Goal: Information Seeking & Learning: Check status

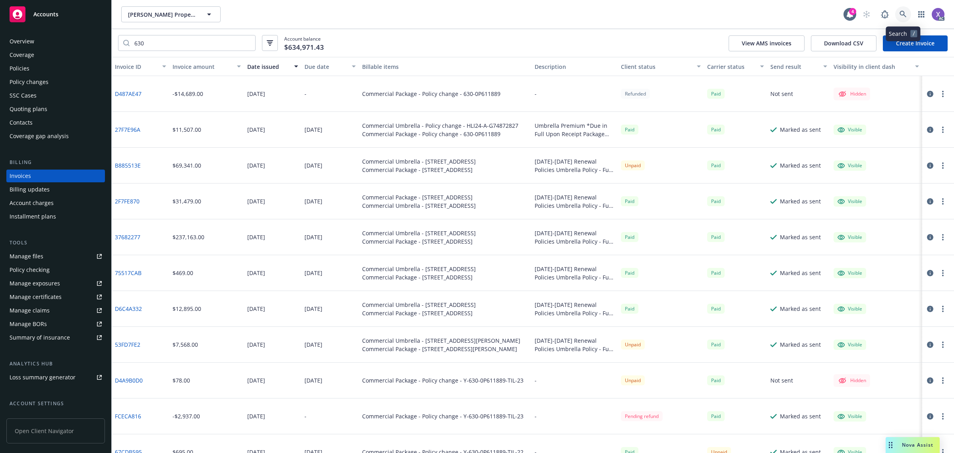
click at [903, 13] on icon at bounding box center [903, 14] width 7 height 7
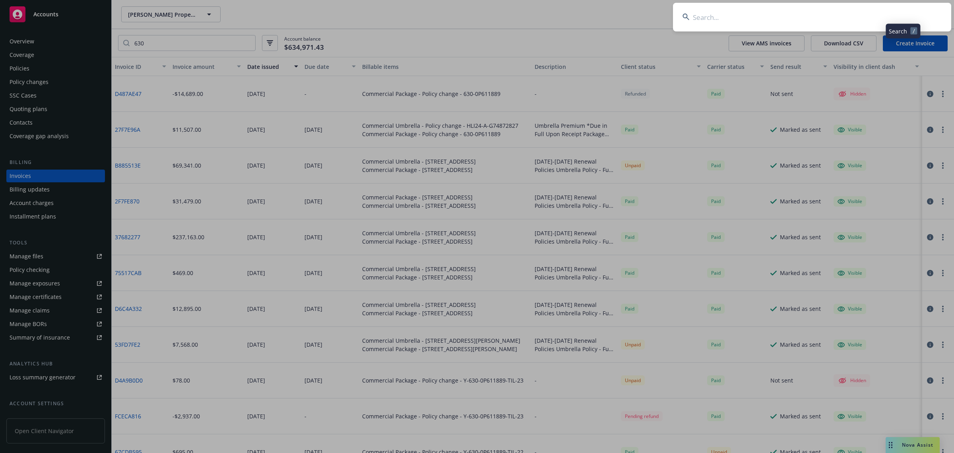
click at [774, 21] on input at bounding box center [812, 17] width 278 height 29
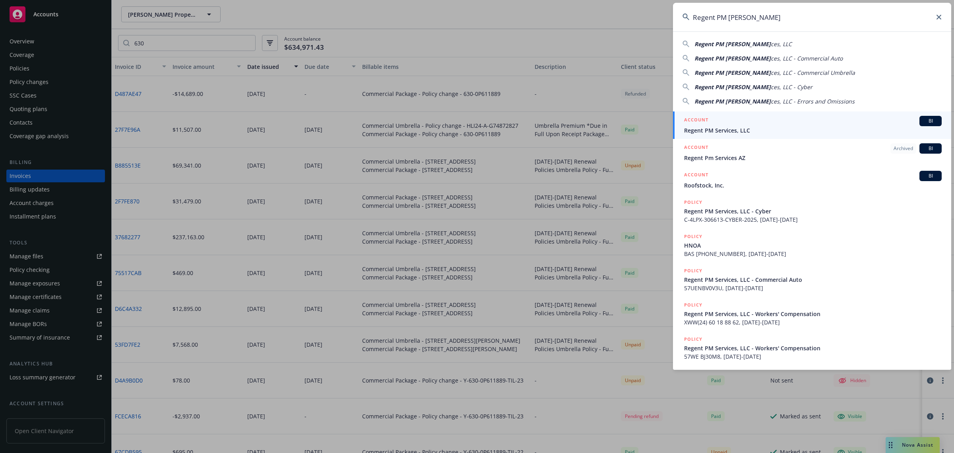
type input "Regent PM [PERSON_NAME]"
click at [738, 132] on span "Regent PM Services, LLC" at bounding box center [813, 130] width 258 height 8
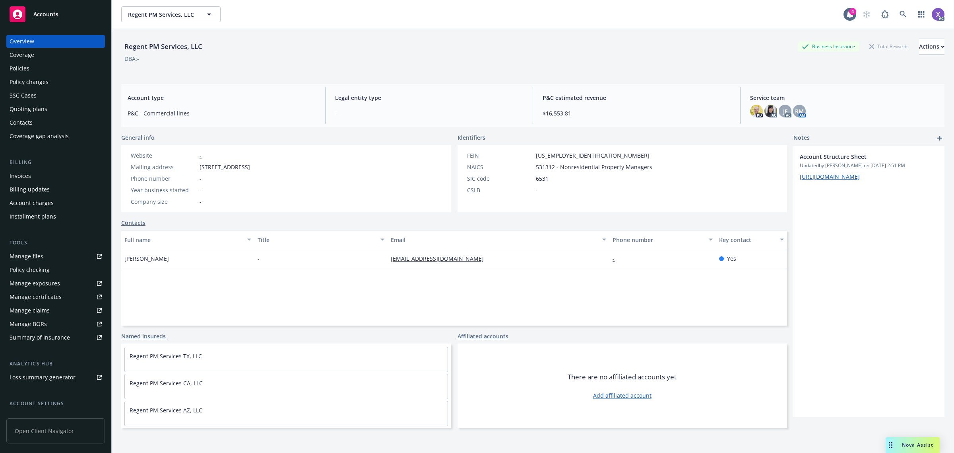
click at [34, 174] on div "Invoices" at bounding box center [56, 175] width 92 height 13
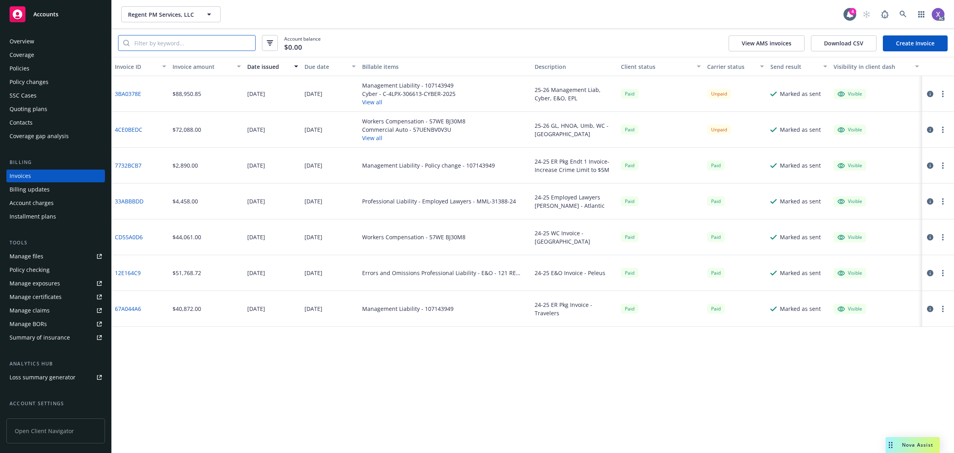
click at [168, 41] on input "search" at bounding box center [193, 42] width 126 height 15
click at [182, 45] on input "search" at bounding box center [193, 42] width 126 height 15
paste input "SAA113862411"
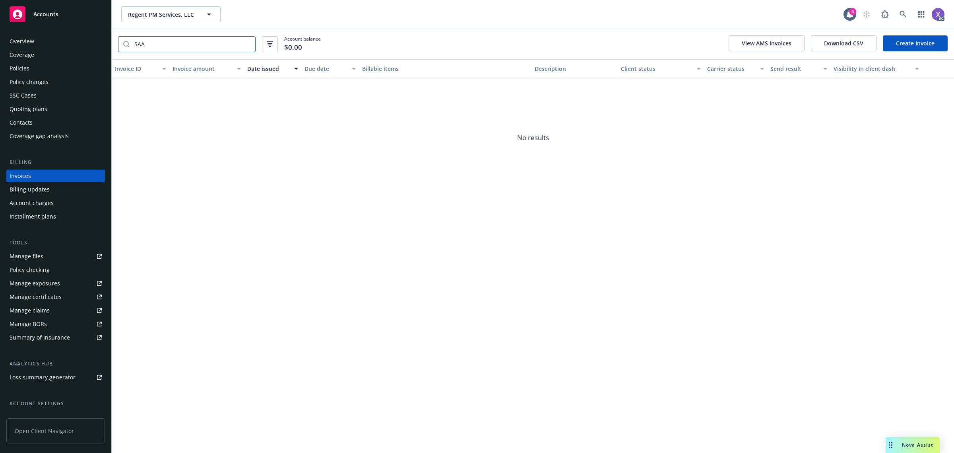
type input "SAA"
click at [15, 66] on div "Policies" at bounding box center [20, 68] width 20 height 13
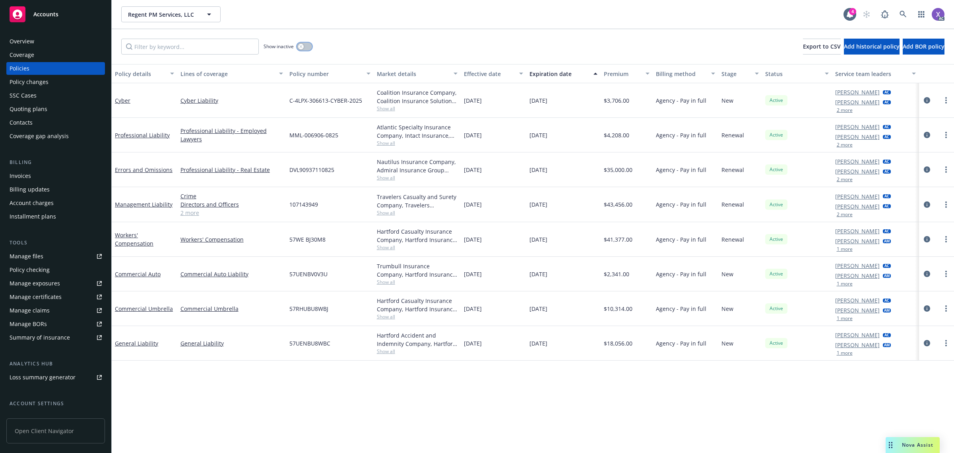
click at [308, 45] on button "button" at bounding box center [304, 47] width 15 height 8
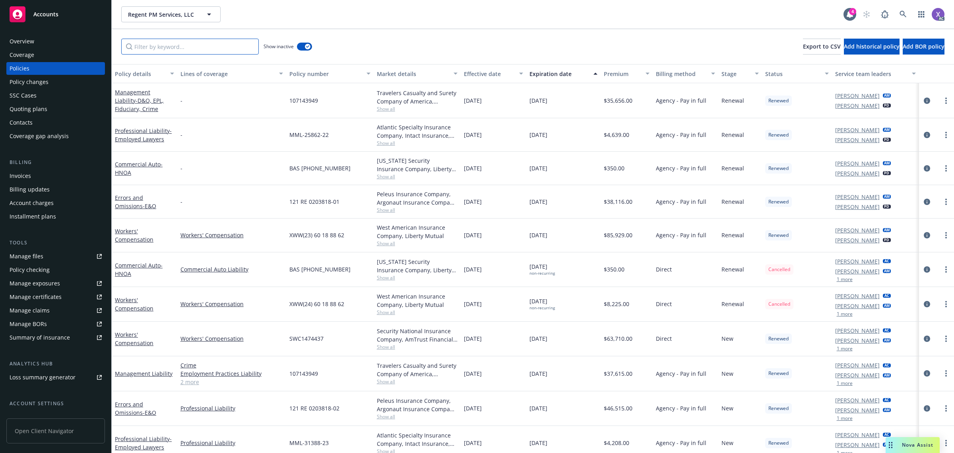
click at [174, 45] on input "Filter by keyword..." at bounding box center [190, 47] width 138 height 16
paste input "SAA113862411"
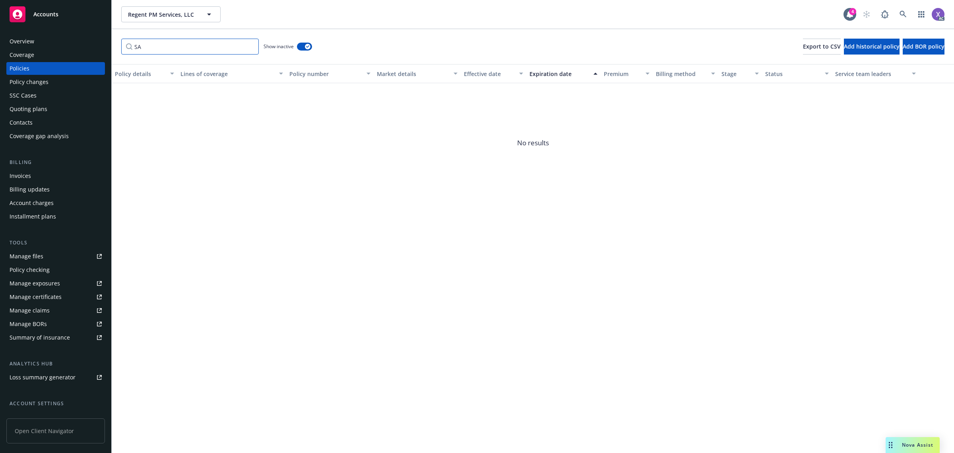
type input "S"
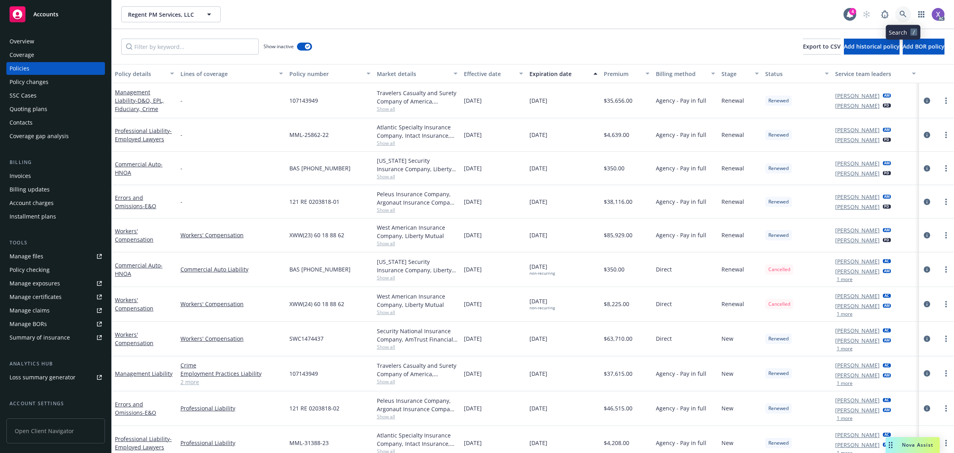
click at [904, 15] on icon at bounding box center [903, 14] width 7 height 7
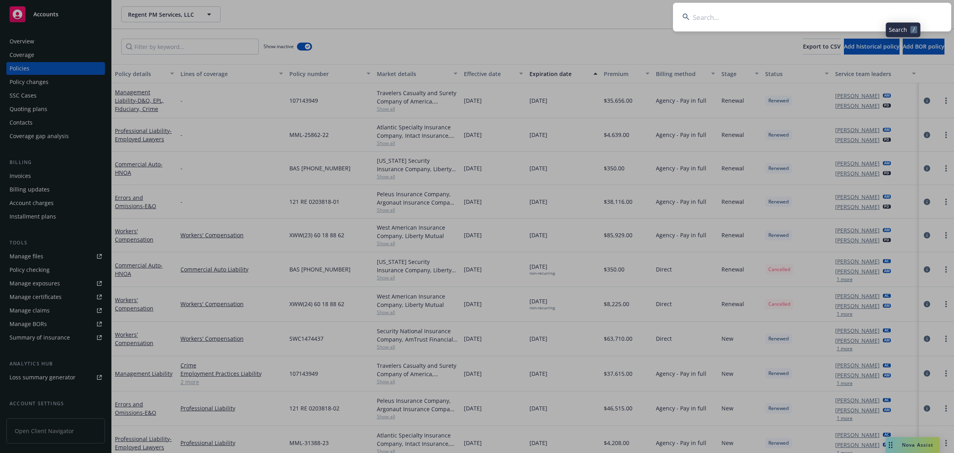
click at [790, 16] on input at bounding box center [812, 17] width 278 height 29
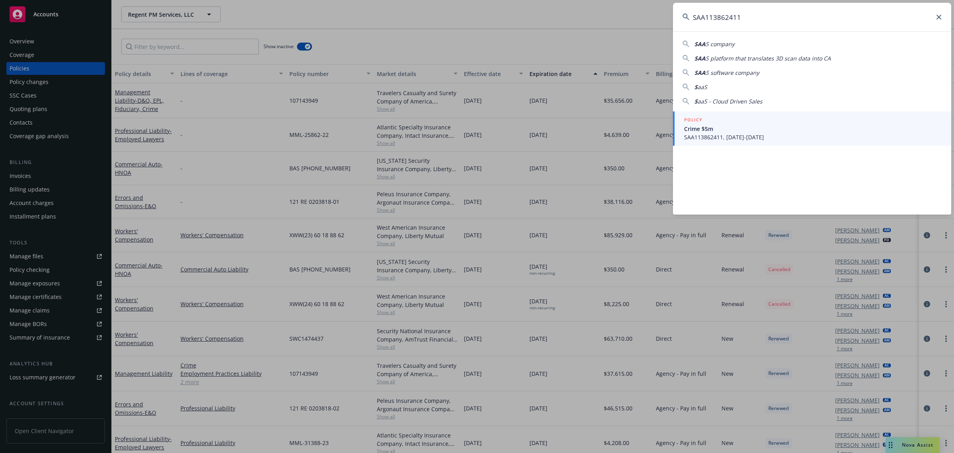
type input "SAA113862411"
click at [714, 135] on span "SAA113862411, [DATE]-[DATE]" at bounding box center [813, 137] width 258 height 8
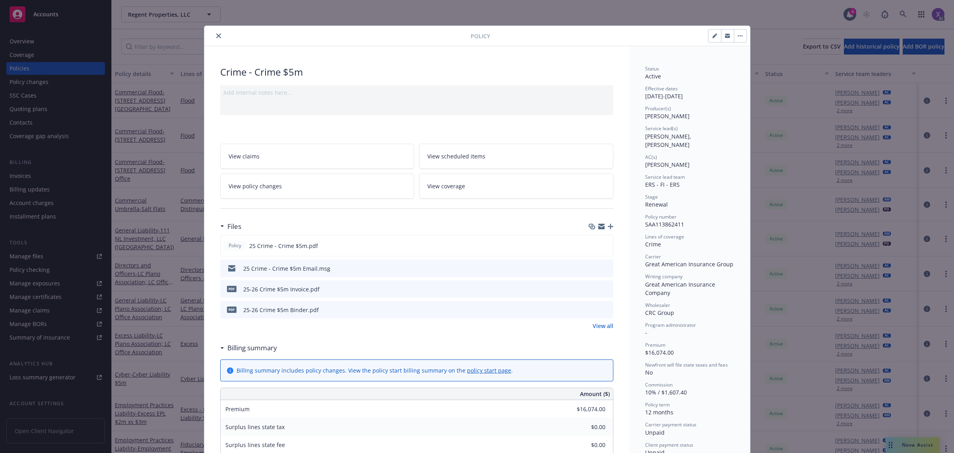
click at [216, 35] on icon "close" at bounding box center [218, 35] width 5 height 5
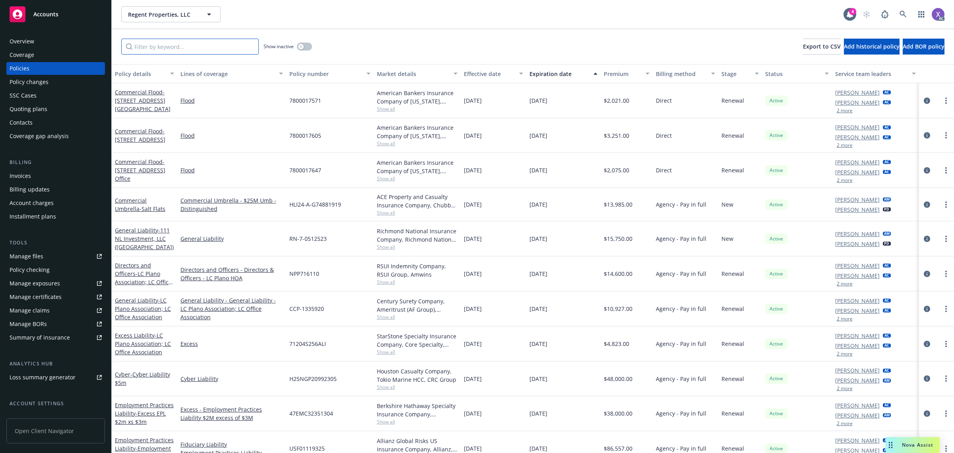
click at [191, 49] on input "Filter by keyword..." at bounding box center [190, 47] width 138 height 16
paste input "SAA113862411"
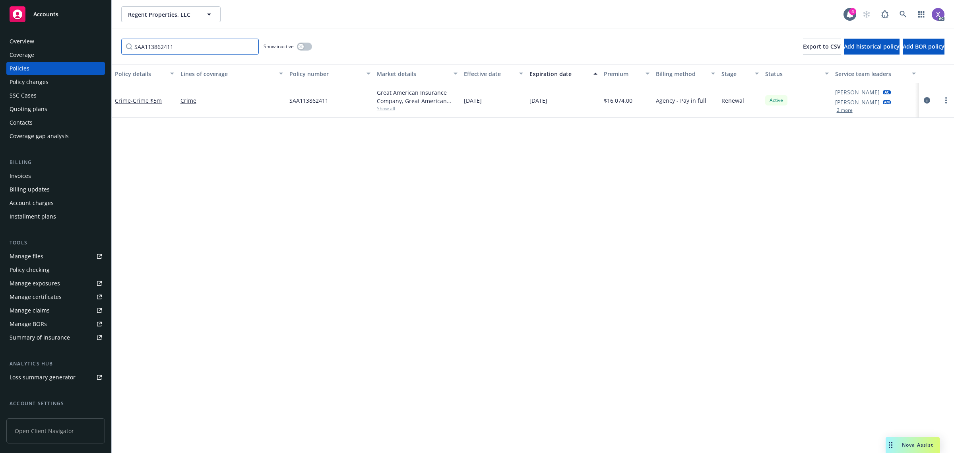
type input "SAA113862411"
click at [25, 175] on div "Invoices" at bounding box center [20, 175] width 21 height 13
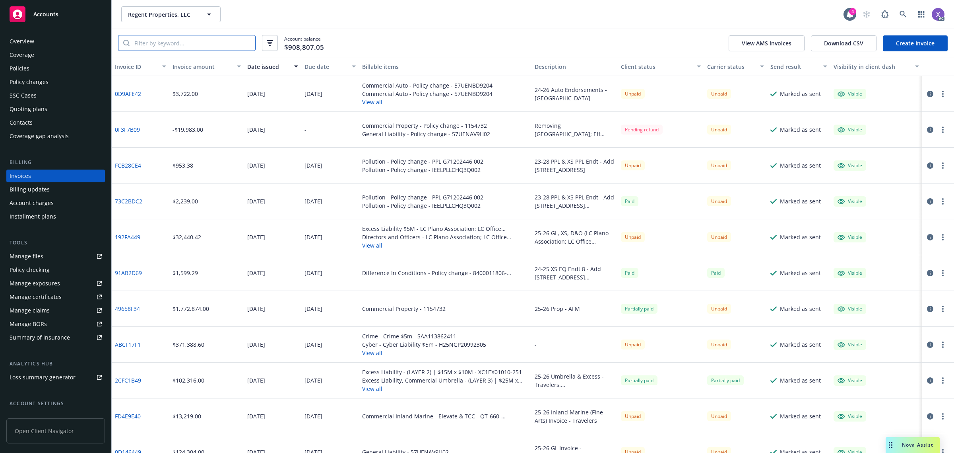
click at [156, 48] on input "search" at bounding box center [193, 42] width 126 height 15
paste input "SAA113862411"
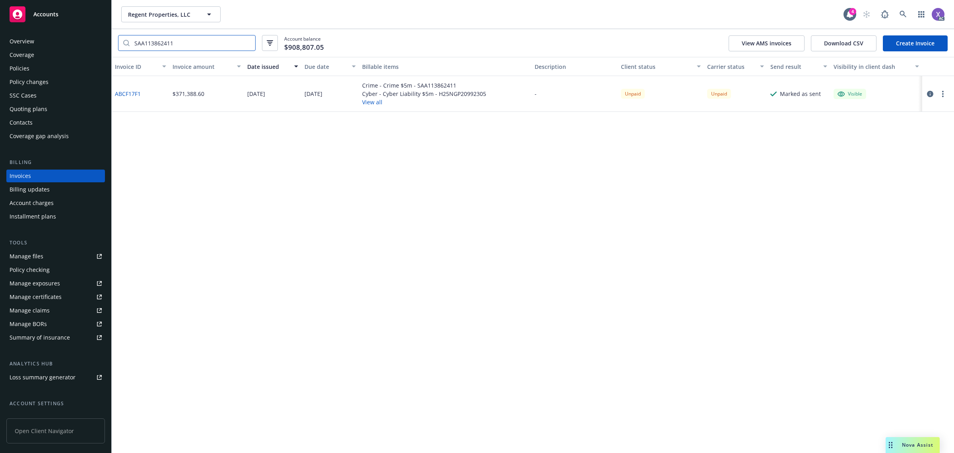
type input "SAA113862411"
click at [19, 70] on div "Policies" at bounding box center [20, 68] width 20 height 13
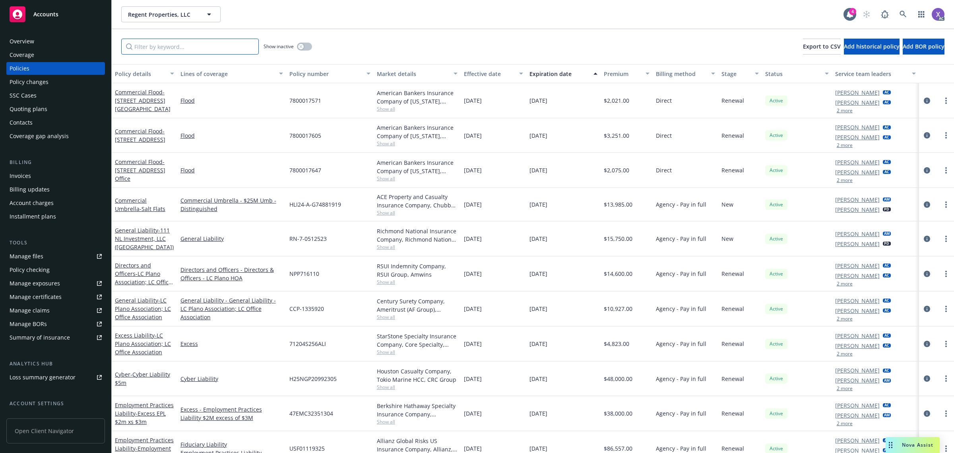
click at [153, 45] on input "Filter by keyword..." at bounding box center [190, 47] width 138 height 16
paste input "SAA113862411"
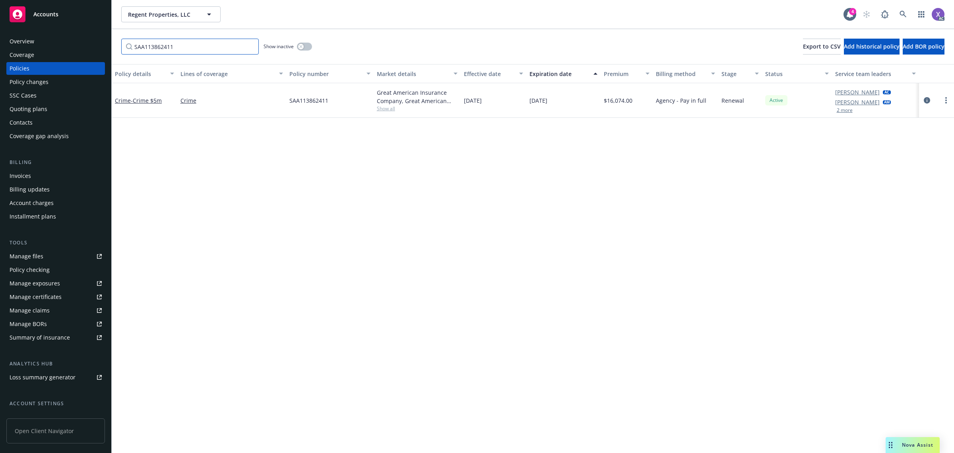
paste input "H25NGP20992305"
drag, startPoint x: 118, startPoint y: 47, endPoint x: 96, endPoint y: 43, distance: 22.6
click at [96, 43] on div "Accounts Overview Coverage Policies Policy changes SSC Cases Quoting plans Cont…" at bounding box center [477, 226] width 954 height 453
type input "H25NGP20992305"
click at [27, 177] on div "Invoices" at bounding box center [20, 175] width 21 height 13
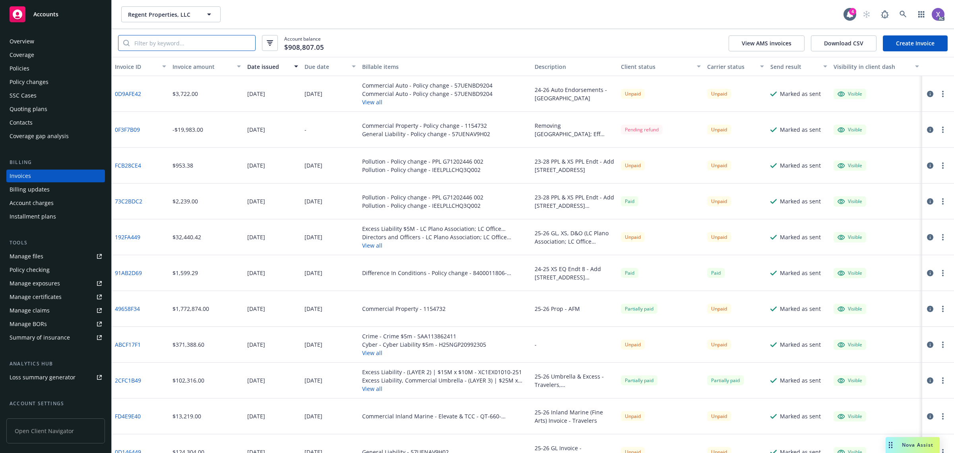
click at [157, 47] on input "search" at bounding box center [193, 42] width 126 height 15
paste input "H25NGP20992305"
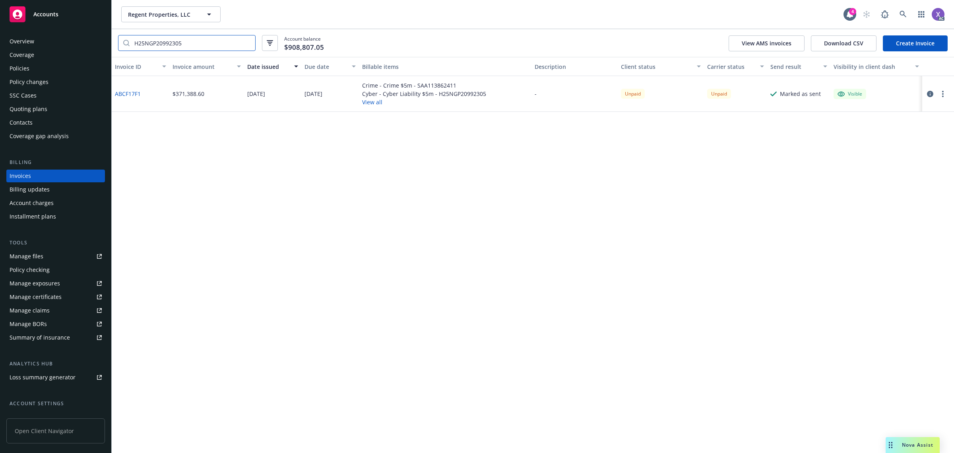
paste input "P00100125331003"
drag, startPoint x: 194, startPoint y: 43, endPoint x: 126, endPoint y: 44, distance: 68.4
click at [126, 44] on div "P00100125331003" at bounding box center [187, 43] width 138 height 16
type input "P00100125331003"
click at [28, 68] on div "Policies" at bounding box center [20, 68] width 20 height 13
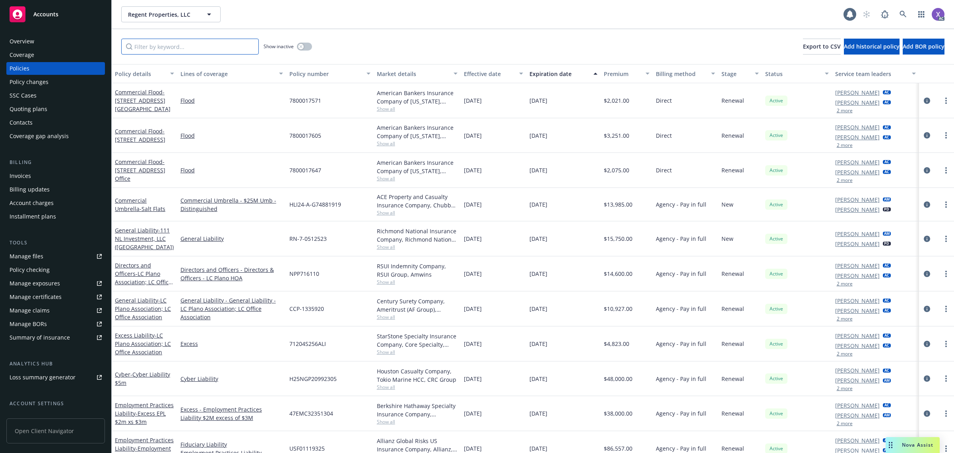
click at [160, 48] on input "Filter by keyword..." at bounding box center [190, 47] width 138 height 16
paste input "P00100125331003"
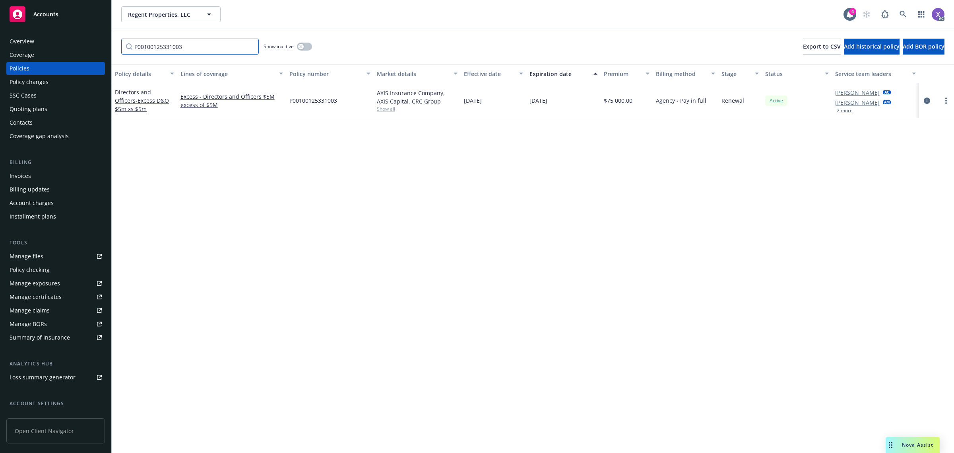
type input "P00100125331003"
click at [901, 14] on icon at bounding box center [903, 14] width 7 height 7
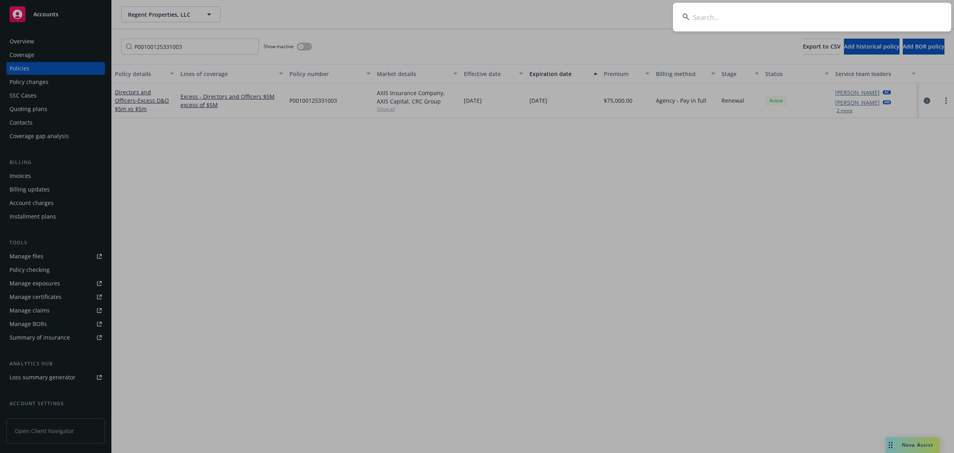
click at [826, 23] on input at bounding box center [812, 17] width 278 height 29
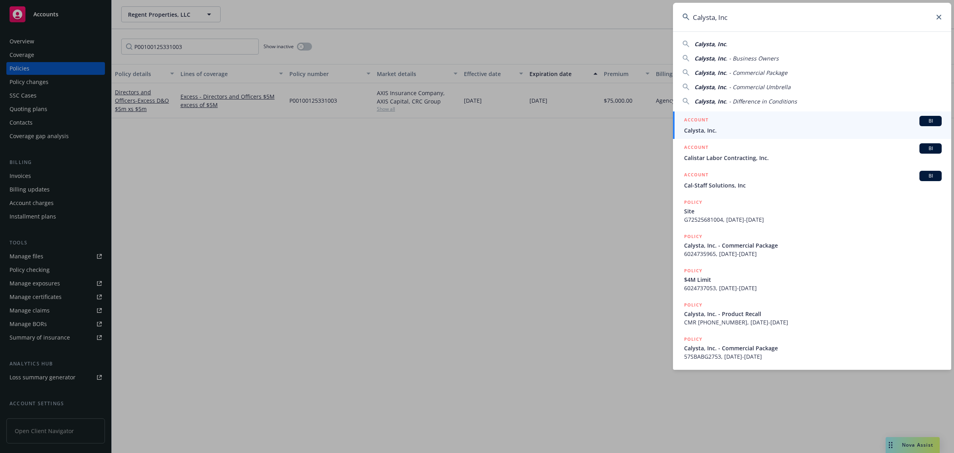
type input "Calysta, Inc"
click at [726, 128] on span "Calysta, Inc." at bounding box center [813, 130] width 258 height 8
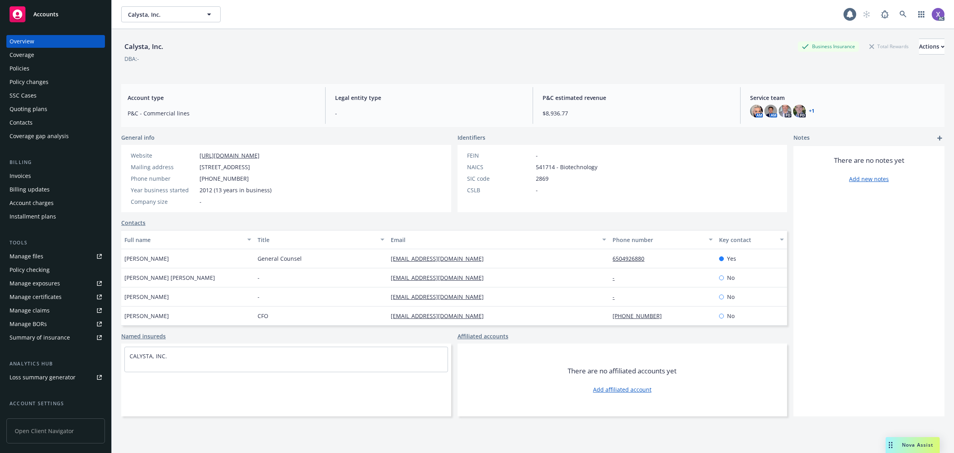
click at [22, 173] on div "Invoices" at bounding box center [20, 175] width 21 height 13
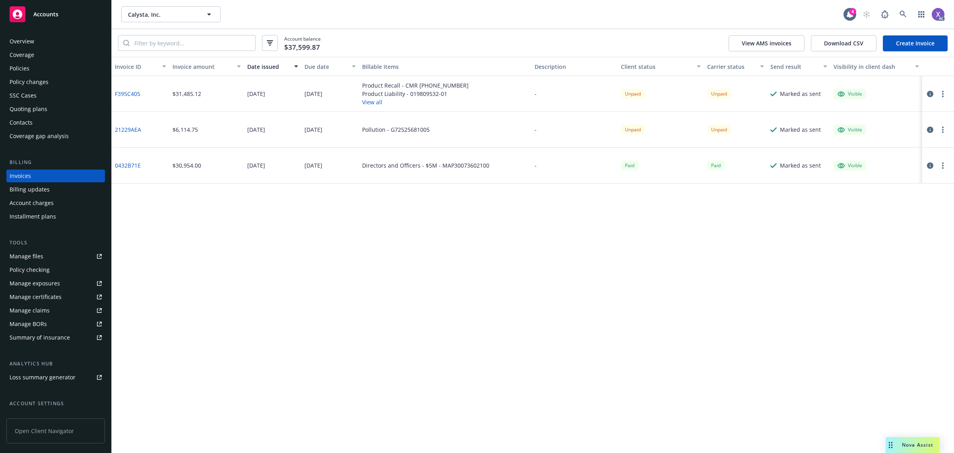
click at [32, 70] on div "Policies" at bounding box center [56, 68] width 92 height 13
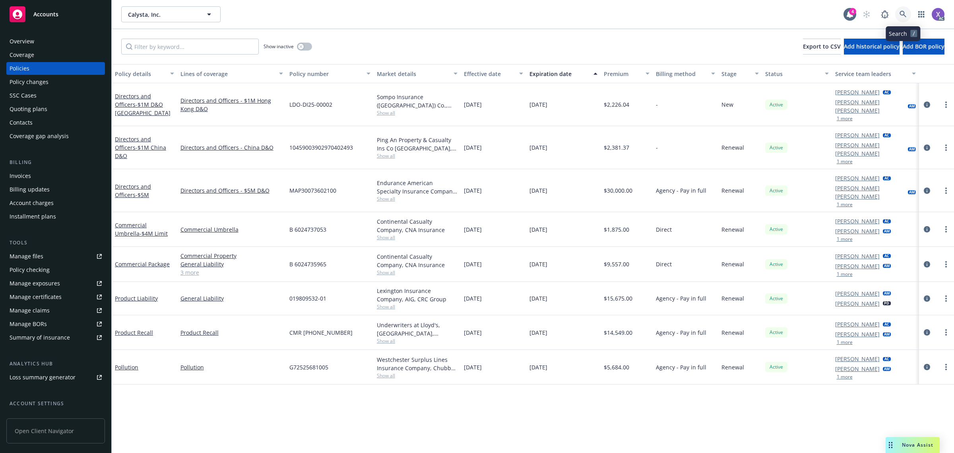
click at [908, 15] on link at bounding box center [903, 14] width 16 height 16
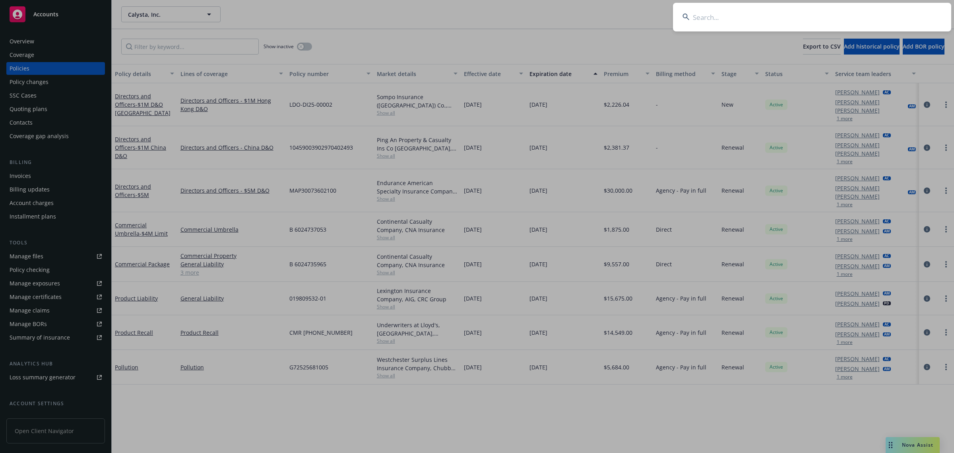
click at [767, 23] on input at bounding box center [812, 17] width 278 height 29
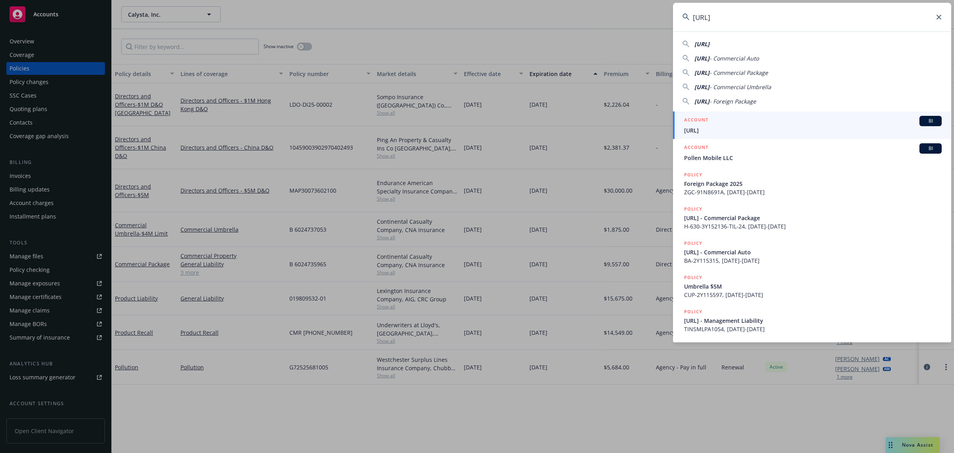
type input "[URL]"
click at [732, 133] on span "[URL]" at bounding box center [813, 130] width 258 height 8
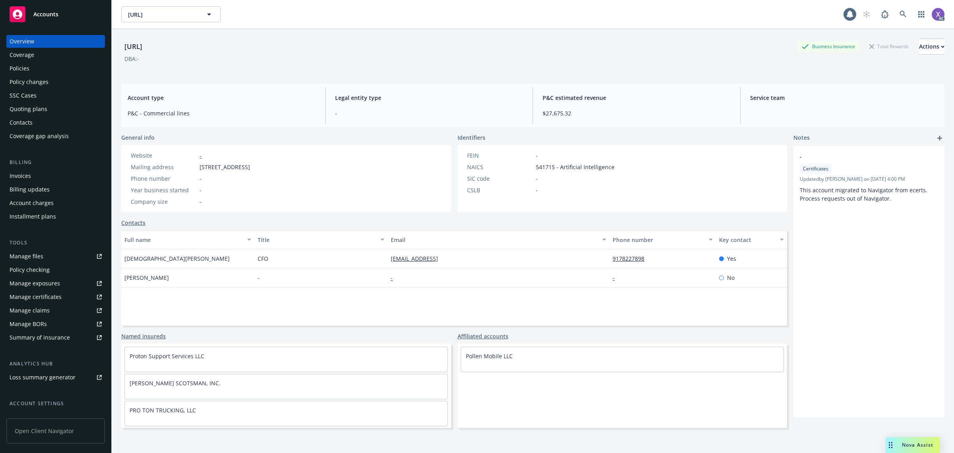
click at [25, 171] on div "Invoices" at bounding box center [20, 175] width 21 height 13
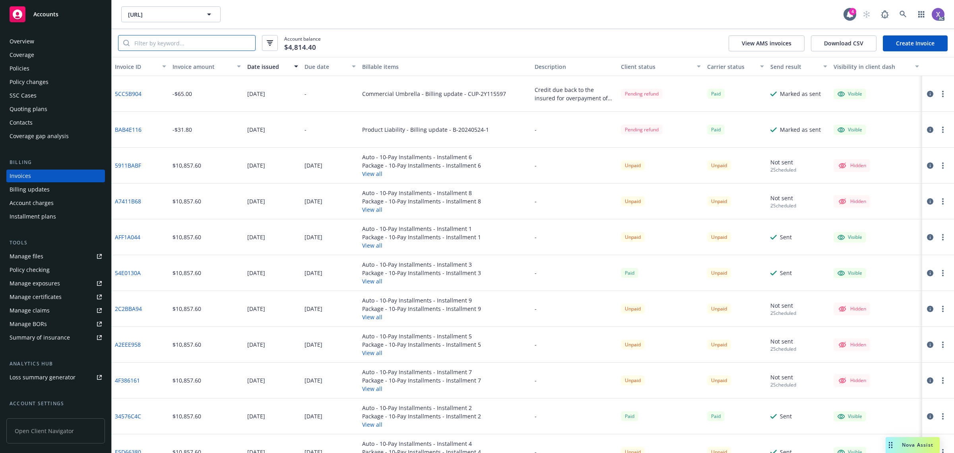
click at [172, 44] on input "search" at bounding box center [193, 42] width 126 height 15
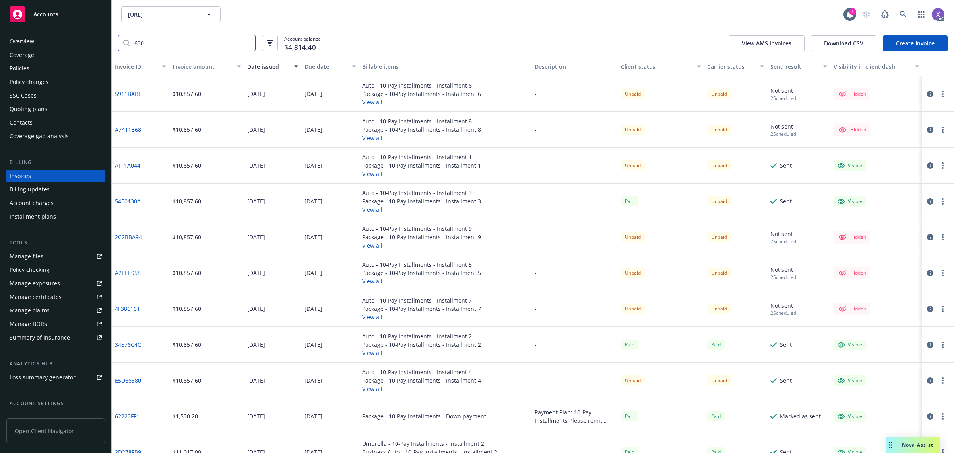
type input "630"
click at [901, 15] on icon at bounding box center [903, 14] width 7 height 7
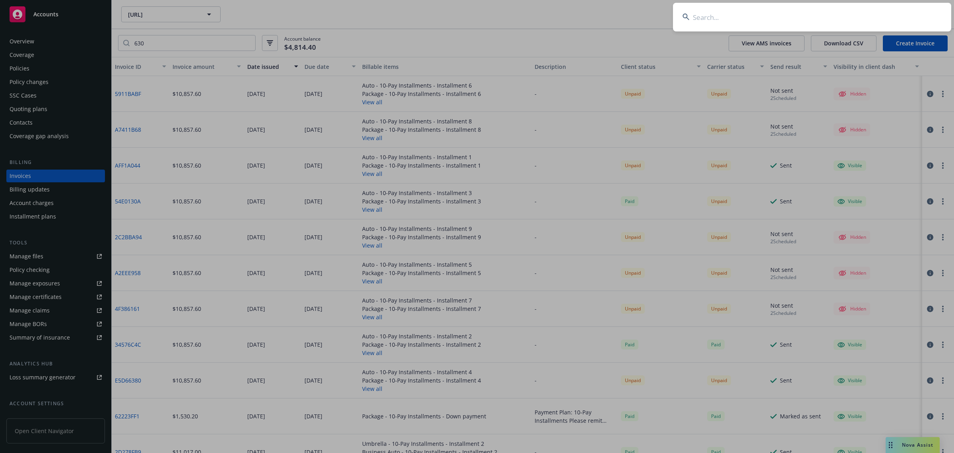
type input "CEMA LRSF LLC DBA: Ligne Roset"
click at [824, 18] on input "CEMA LRSF LLC DBA: Ligne Roset" at bounding box center [812, 17] width 278 height 29
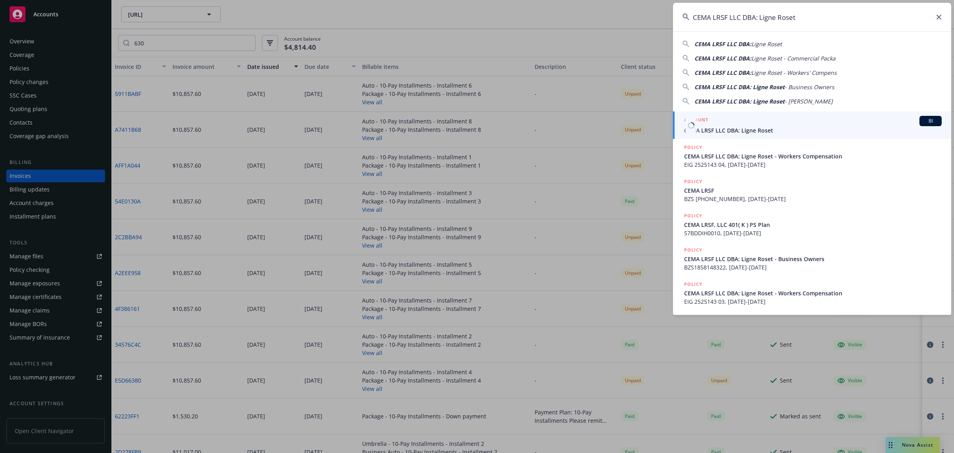
click at [764, 126] on span "CEMA LRSF LLC DBA: Ligne Roset" at bounding box center [813, 130] width 258 height 8
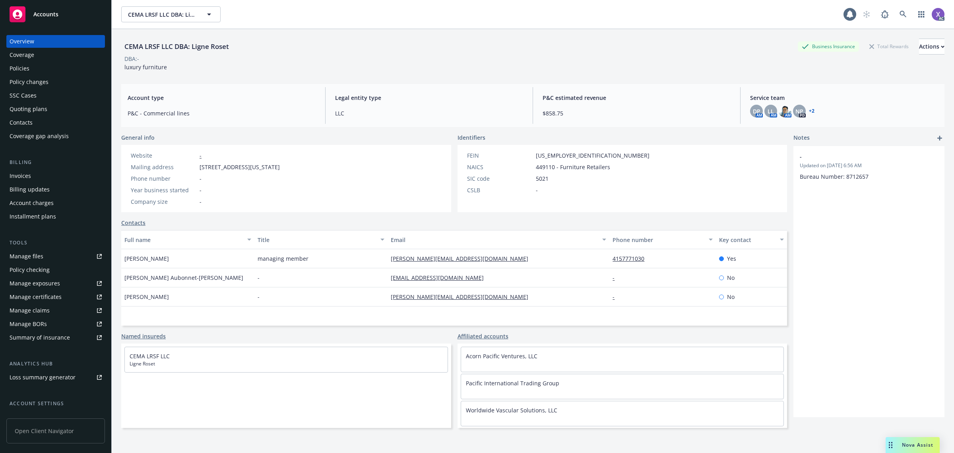
click at [26, 179] on div "Invoices" at bounding box center [20, 175] width 21 height 13
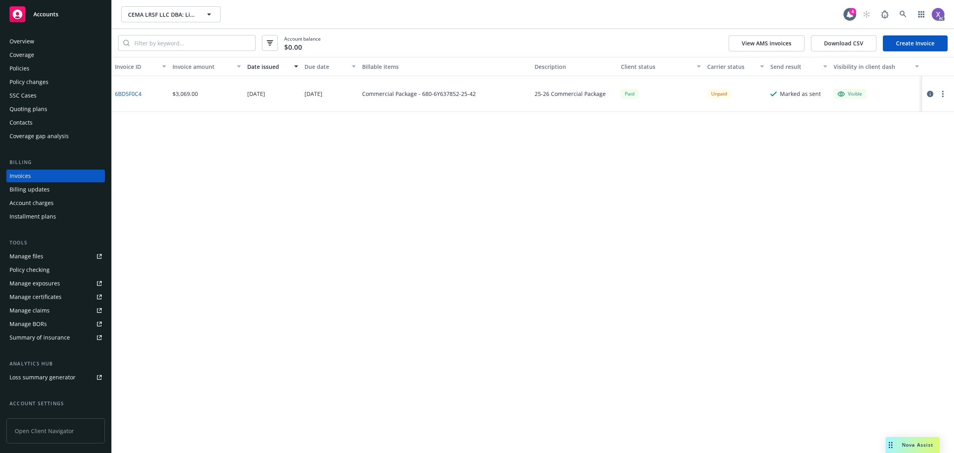
click at [22, 68] on div "Policies" at bounding box center [20, 68] width 20 height 13
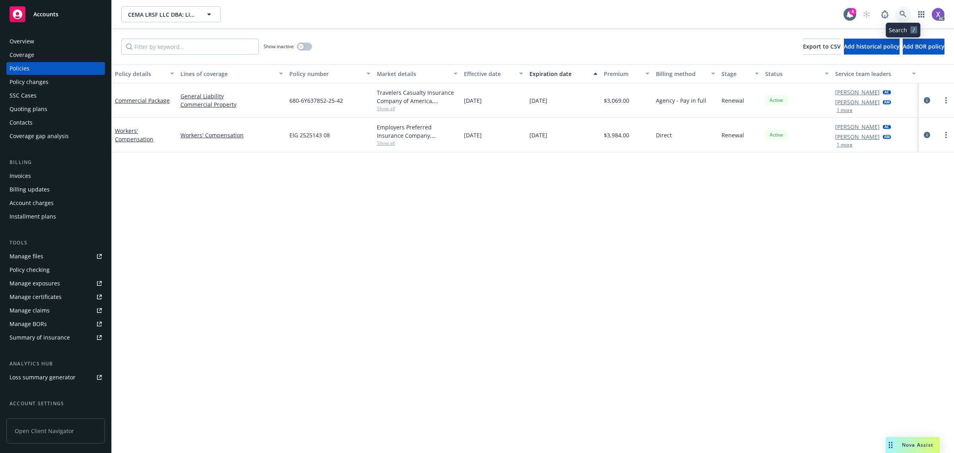
click at [900, 14] on icon at bounding box center [903, 14] width 7 height 7
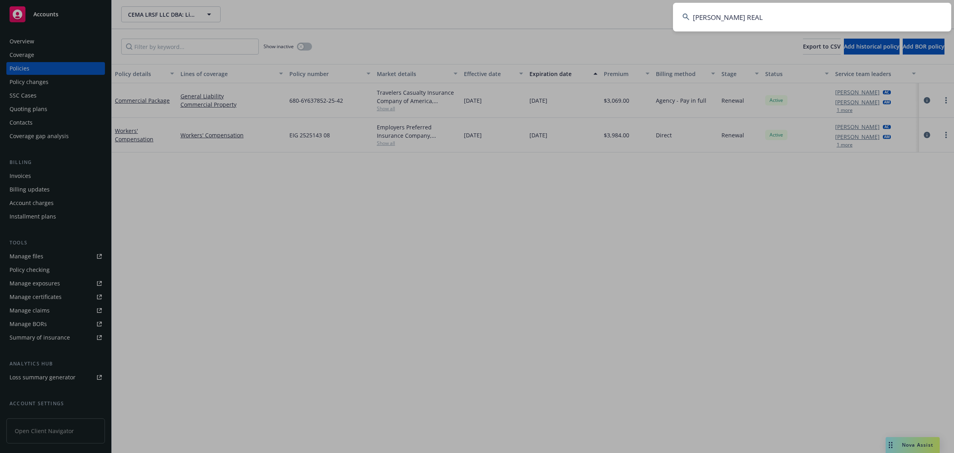
click at [815, 16] on input "[PERSON_NAME] REAL" at bounding box center [812, 17] width 278 height 29
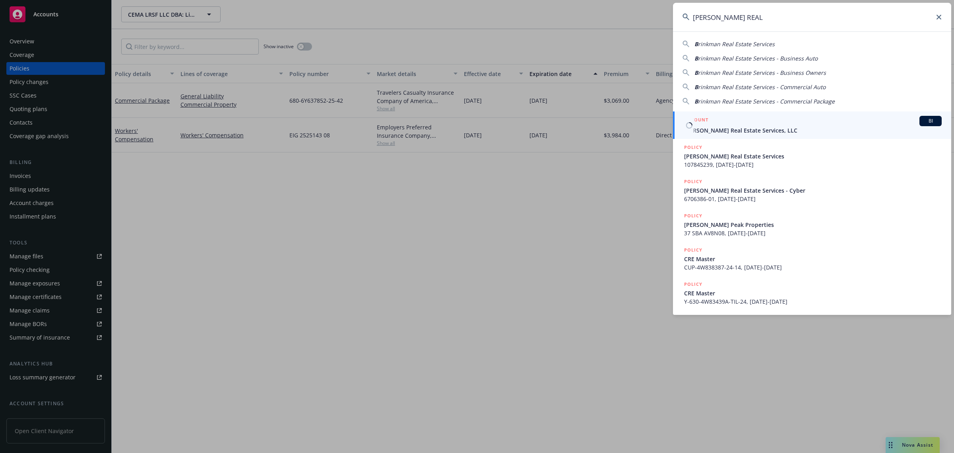
type input "[PERSON_NAME] REAL"
drag, startPoint x: 757, startPoint y: 132, endPoint x: 668, endPoint y: 134, distance: 89.1
click at [757, 132] on span "[PERSON_NAME] Real Estate Services, LLC" at bounding box center [813, 130] width 258 height 8
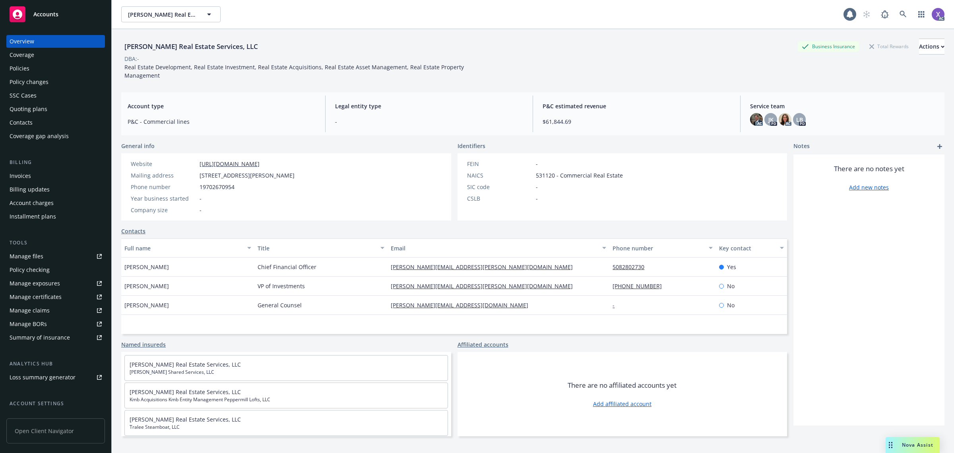
click at [23, 178] on div "Invoices" at bounding box center [20, 175] width 21 height 13
